Goal: Transaction & Acquisition: Book appointment/travel/reservation

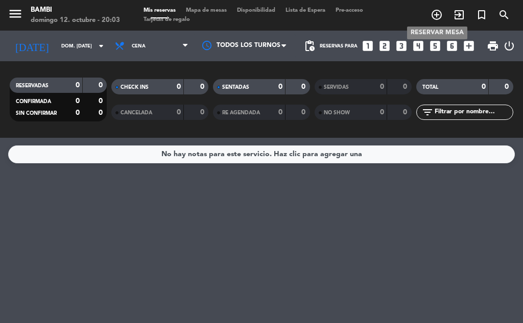
click at [437, 11] on icon "add_circle_outline" at bounding box center [436, 15] width 12 height 12
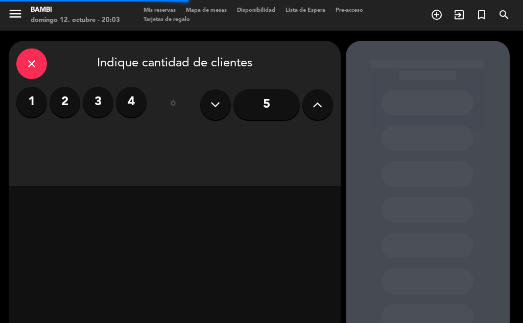
click at [72, 101] on label "2" at bounding box center [65, 102] width 31 height 31
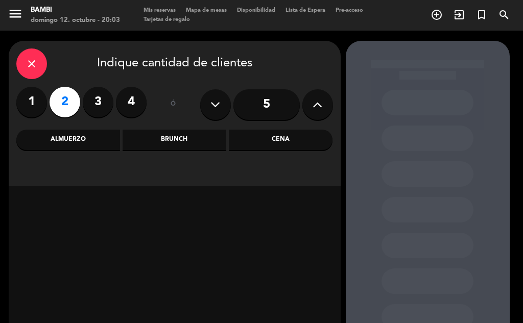
click at [267, 134] on div "Cena" at bounding box center [281, 140] width 104 height 20
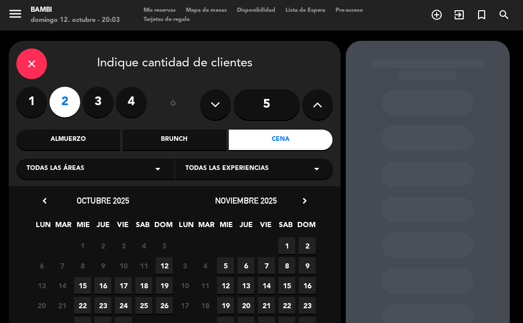
scroll to position [74, 0]
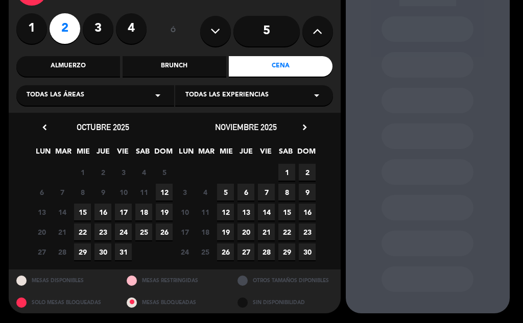
click at [159, 193] on span "12" at bounding box center [164, 192] width 17 height 17
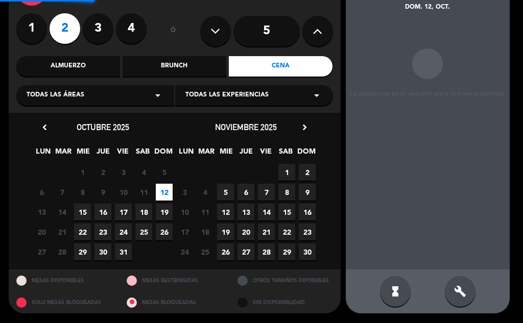
scroll to position [41, 0]
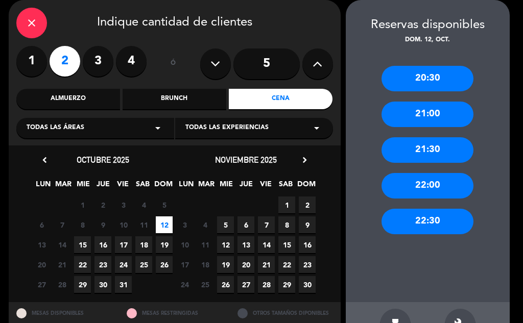
click at [433, 142] on div "21:30" at bounding box center [427, 150] width 92 height 26
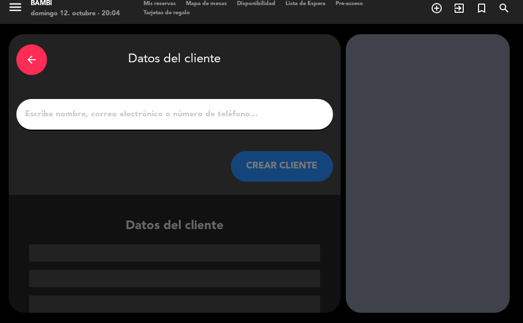
scroll to position [7, 0]
click at [56, 105] on div at bounding box center [174, 114] width 317 height 31
click at [58, 114] on input "1" at bounding box center [174, 114] width 301 height 14
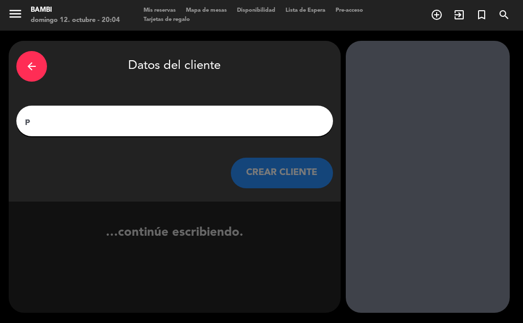
scroll to position [0, 0]
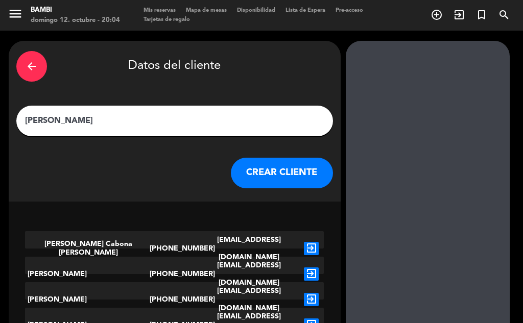
type input "[PERSON_NAME]"
click at [261, 176] on button "CREAR CLIENTE" at bounding box center [282, 173] width 102 height 31
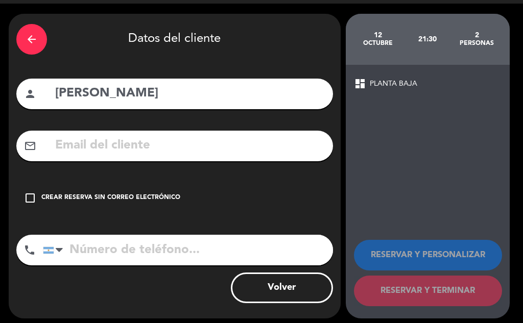
scroll to position [33, 0]
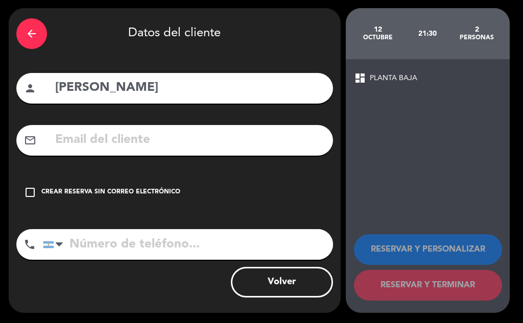
click at [30, 193] on icon "check_box_outline_blank" at bounding box center [30, 192] width 12 height 12
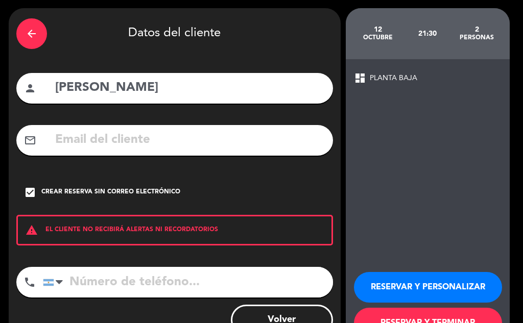
click at [92, 274] on input "tel" at bounding box center [188, 282] width 290 height 31
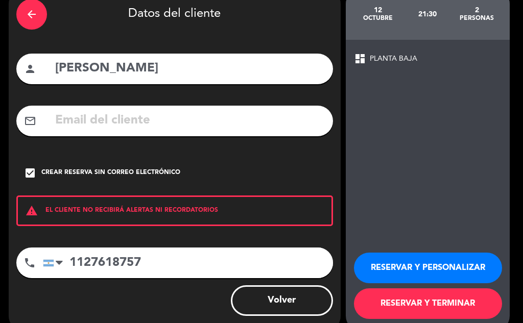
scroll to position [70, 0]
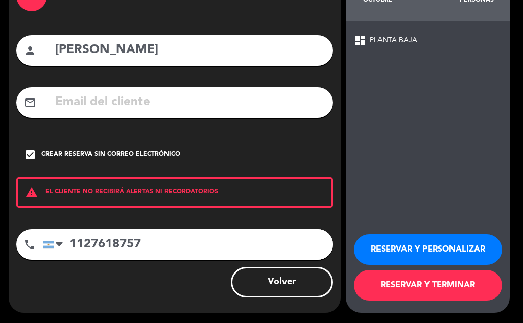
type input "1127618757"
click at [457, 286] on button "RESERVAR Y TERMINAR" at bounding box center [428, 285] width 148 height 31
